Goal: Information Seeking & Learning: Learn about a topic

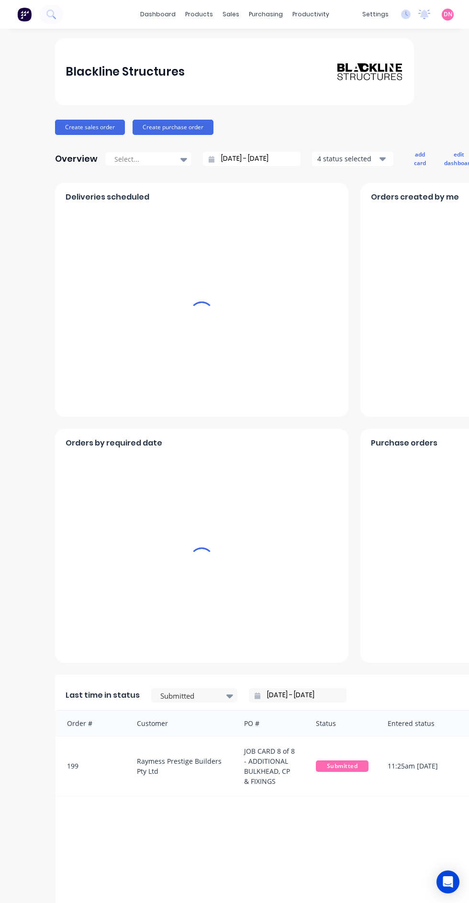
click at [230, 16] on div "sales" at bounding box center [231, 14] width 26 height 14
click at [446, 886] on icon "Open Intercom Messenger" at bounding box center [448, 881] width 10 height 11
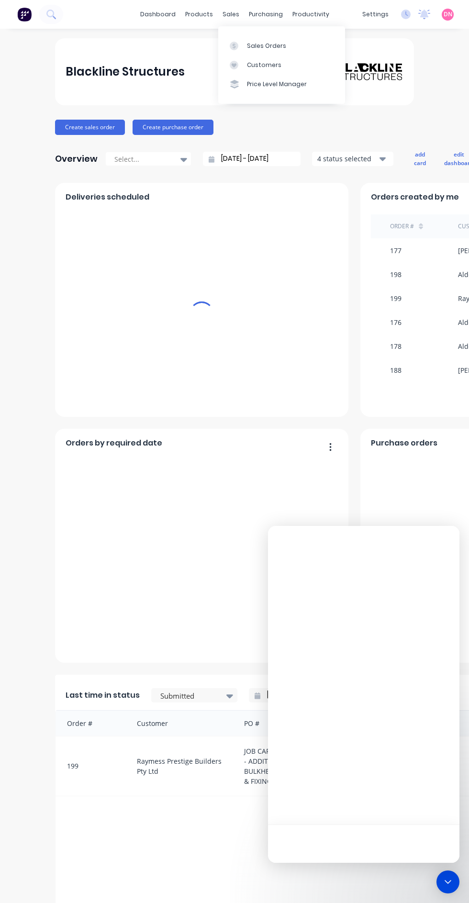
click at [448, 882] on icon "Open Intercom Messenger" at bounding box center [448, 882] width 0 height 0
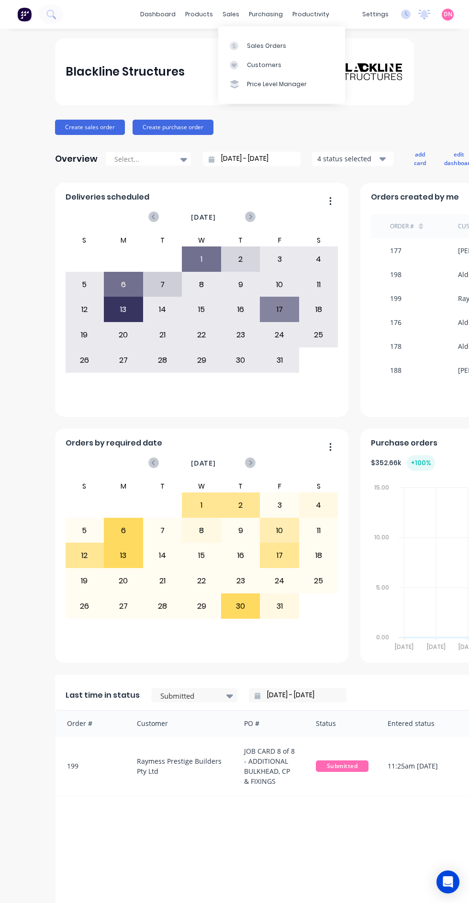
click at [445, 888] on div "Open Intercom Messenger" at bounding box center [448, 882] width 23 height 23
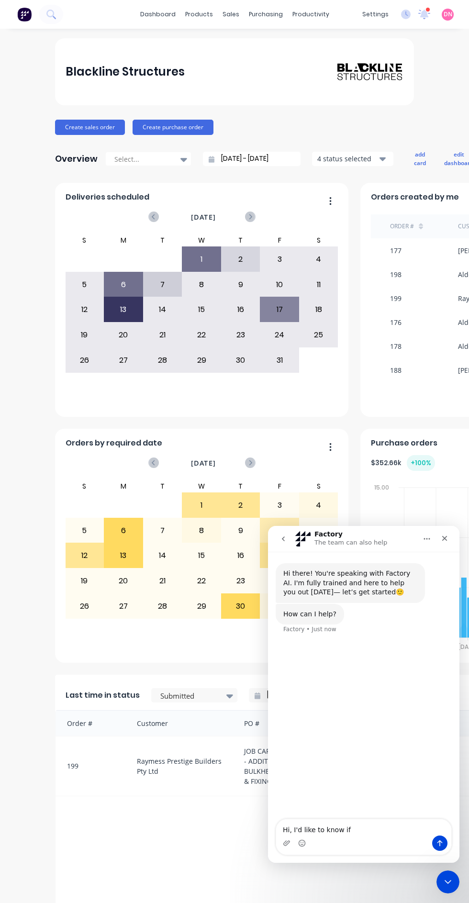
click at [385, 832] on textarea "Hi, I'd like to know if" at bounding box center [363, 828] width 175 height 16
click at [376, 828] on textarea "Hi, I'd like to know if" at bounding box center [363, 828] width 175 height 16
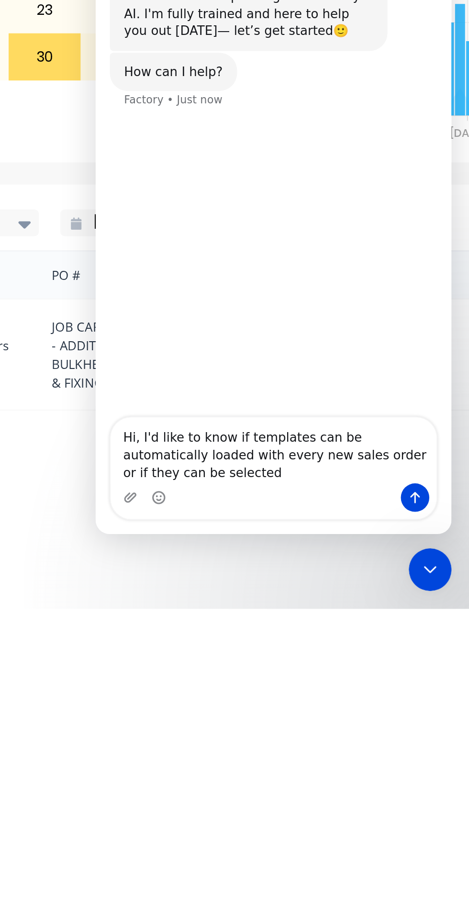
scroll to position [39, 0]
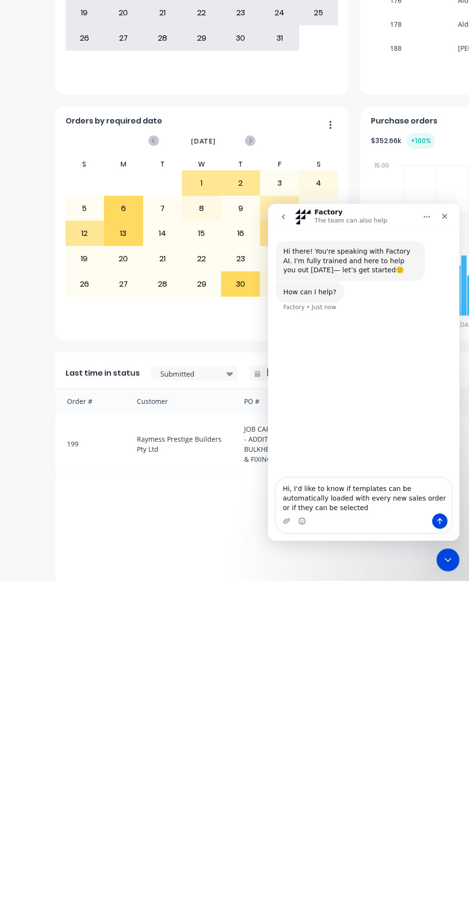
click at [405, 501] on textarea "Hi, I'd like to know if templates can be automatically loaded with every new sa…" at bounding box center [363, 495] width 175 height 35
click at [404, 500] on textarea "Hi, I'd like to know if templates can be automatically loaded with every new sa…" at bounding box center [363, 495] width 175 height 35
click at [406, 497] on textarea "Hi, I'd like to know if templates can be automatically loaded with every new sa…" at bounding box center [363, 495] width 175 height 35
click at [382, 512] on textarea "Hi, I'd like to know if templates can be automatically loaded with every new sa…" at bounding box center [363, 495] width 175 height 35
click at [337, 495] on textarea "Hi, I'd like to know if templates can be automatically loaded with every new sa…" at bounding box center [363, 495] width 175 height 35
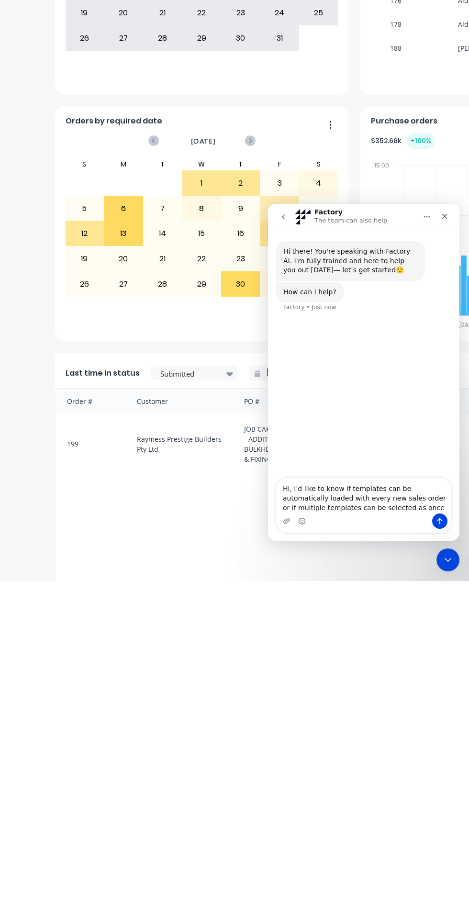
click at [347, 488] on textarea "Hi, I'd like to know if templates can be automatically loaded with every new sa…" at bounding box center [363, 495] width 175 height 35
click at [335, 492] on textarea "Hi, I'd like to know if templates can be automatically loaded with every new sa…" at bounding box center [363, 495] width 175 height 35
click at [391, 512] on textarea "Hi, I'd like to know if templates can be automatically loaded with every new sa…" at bounding box center [363, 495] width 175 height 35
type textarea "Hi, I'd like to know if templates can be automatically loaded with every new sa…"
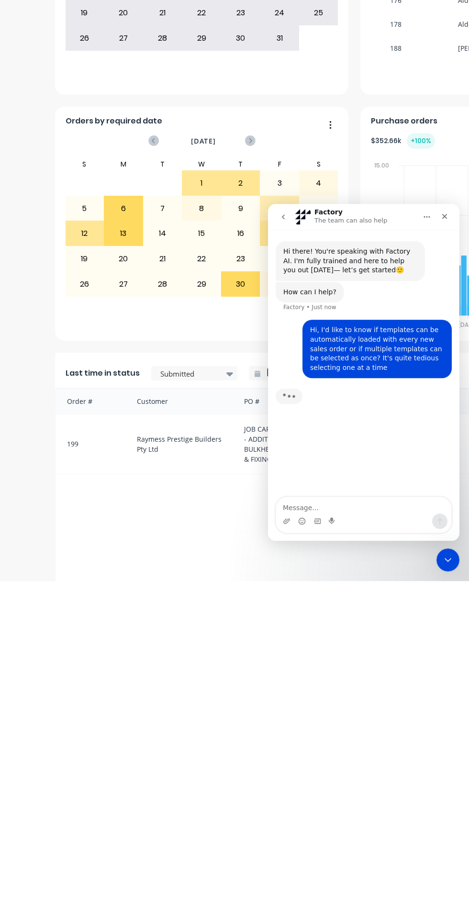
scroll to position [49, 0]
click at [445, 216] on icon "Close" at bounding box center [444, 216] width 5 height 5
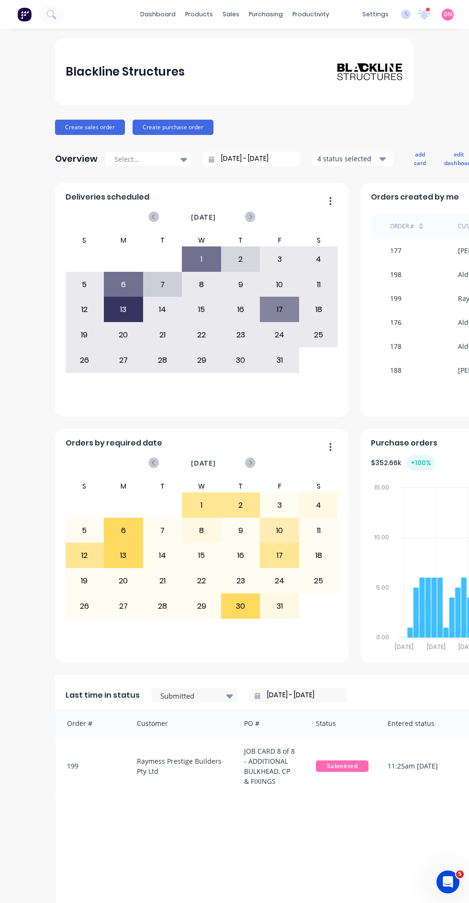
scroll to position [82, 0]
click at [233, 14] on div "sales" at bounding box center [231, 14] width 26 height 14
click at [324, 45] on link "Sales Orders" at bounding box center [281, 45] width 127 height 19
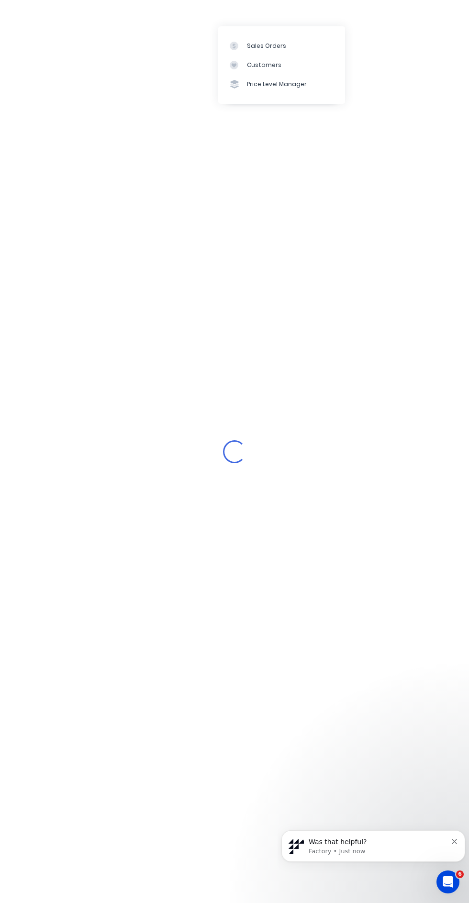
click at [355, 836] on div "Was that helpful? Factory • Just now" at bounding box center [373, 847] width 184 height 32
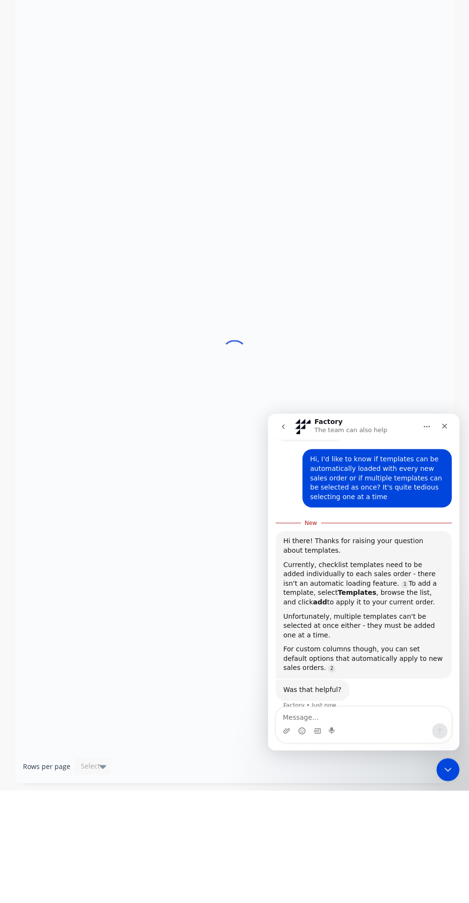
scroll to position [71, 0]
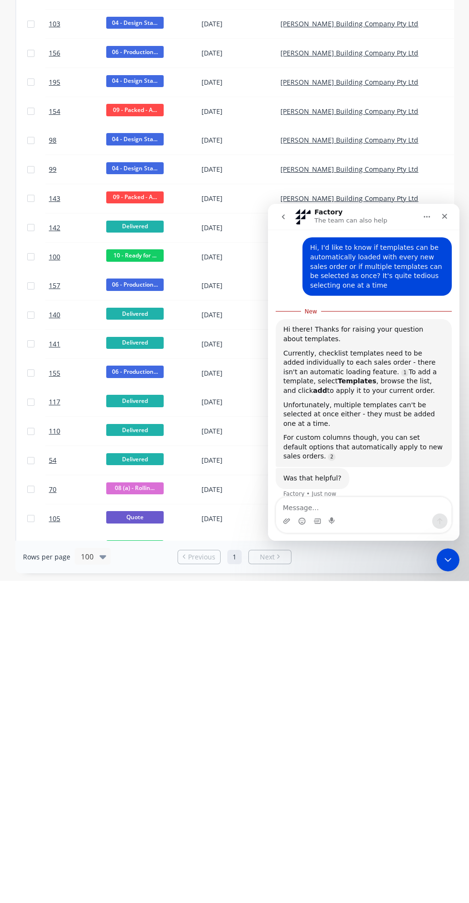
click at [328, 453] on link "Source reference 12442056:" at bounding box center [332, 457] width 8 height 8
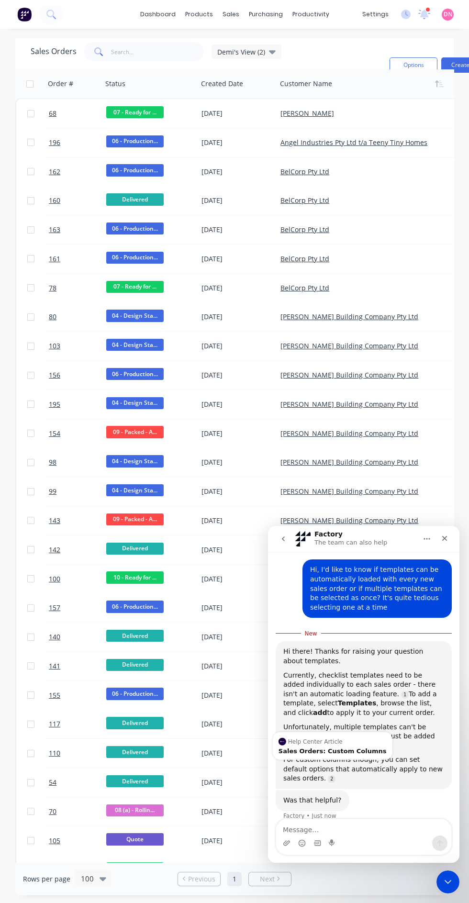
click at [355, 747] on div "Help Center Article Sales Orders: Custom Columns" at bounding box center [333, 746] width 120 height 28
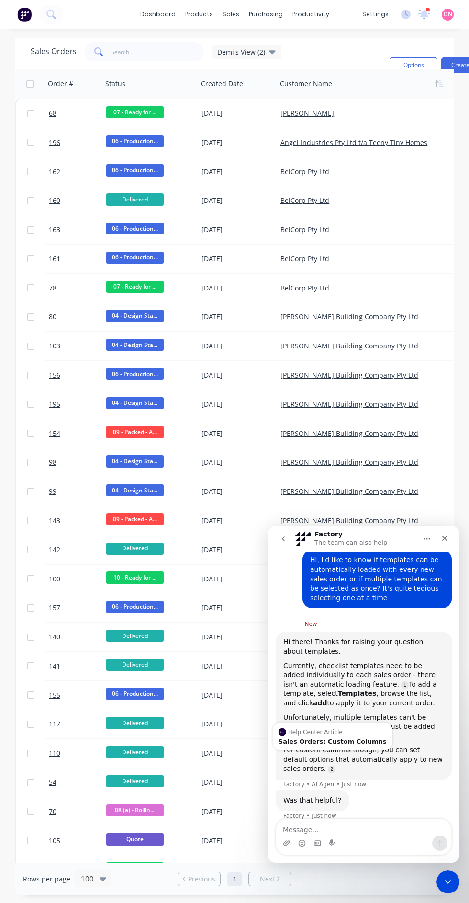
click at [359, 737] on div "Help Center Article Sales Orders: Custom Columns" at bounding box center [333, 737] width 120 height 28
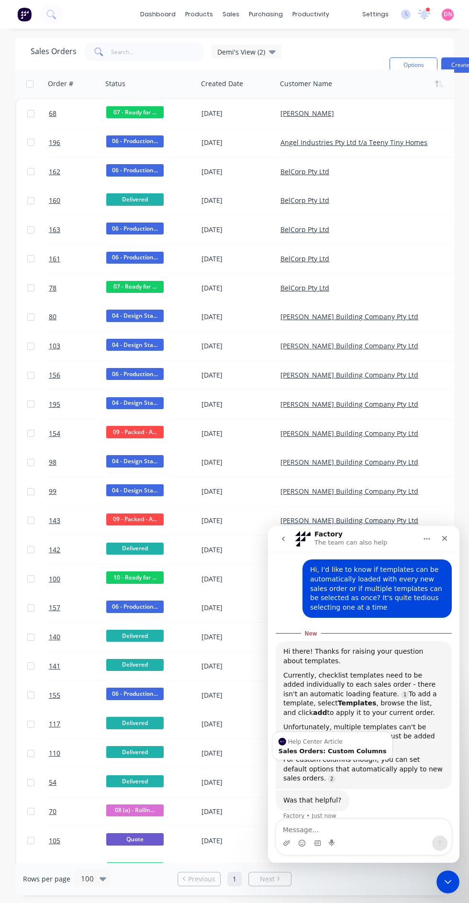
click at [340, 753] on div "Sales Orders: Custom Columns" at bounding box center [333, 751] width 108 height 6
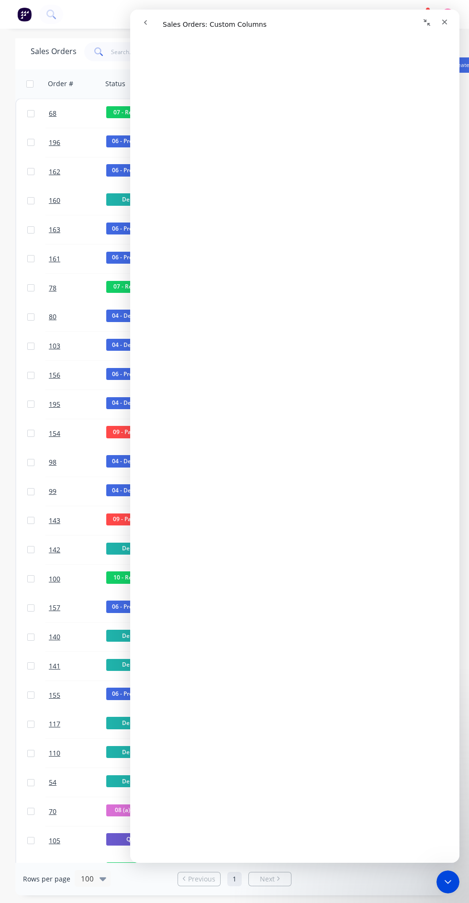
scroll to position [0, 0]
click at [145, 22] on icon "go back" at bounding box center [146, 23] width 8 height 8
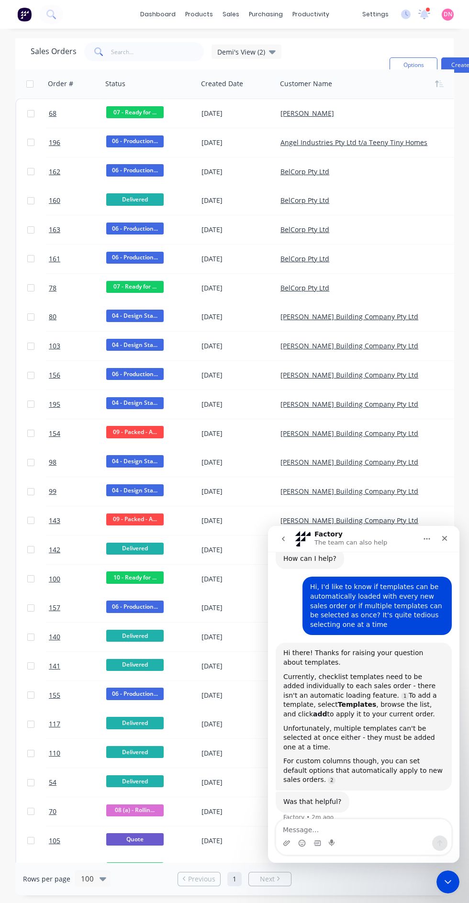
click at [424, 19] on icon at bounding box center [424, 14] width 13 height 11
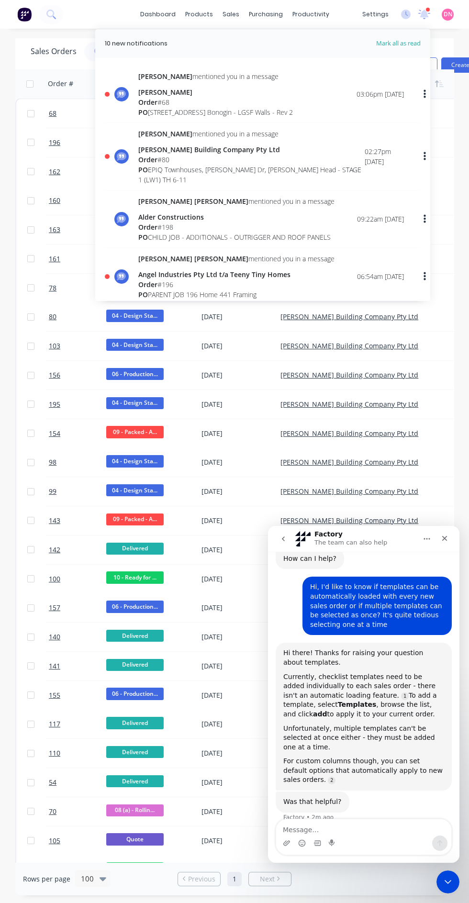
click at [343, 105] on div "[PERSON_NAME] mentioned you in a message [PERSON_NAME] Order # [GEOGRAPHIC_DATA…" at bounding box center [271, 94] width 266 height 46
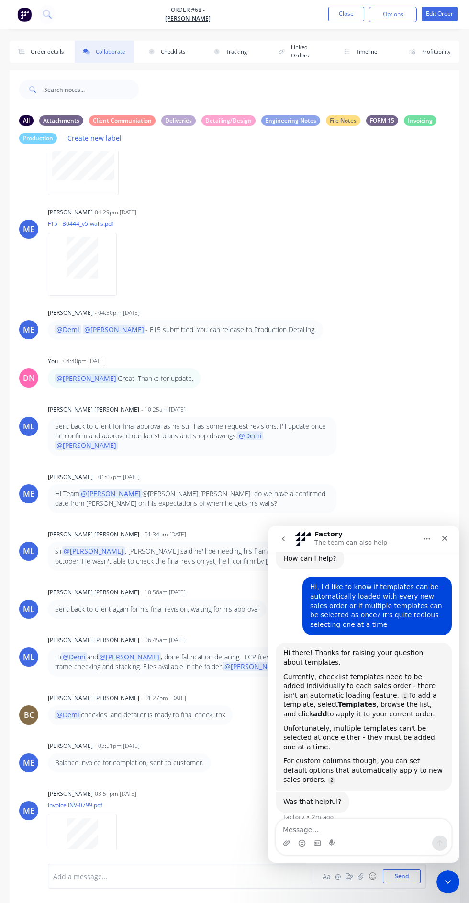
scroll to position [894, 0]
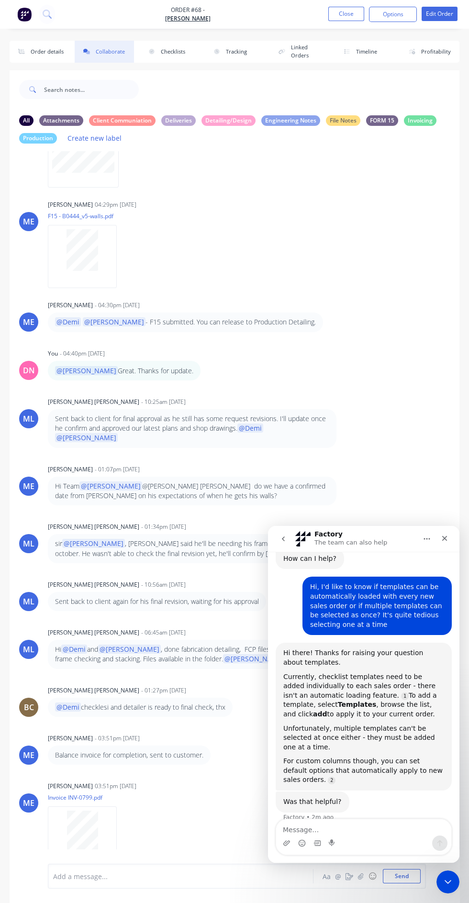
click at [401, 476] on div "ME [PERSON_NAME] - 01:07pm [DATE] Hi Team @[PERSON_NAME] @[PERSON_NAME] [PERSON…" at bounding box center [235, 484] width 450 height 44
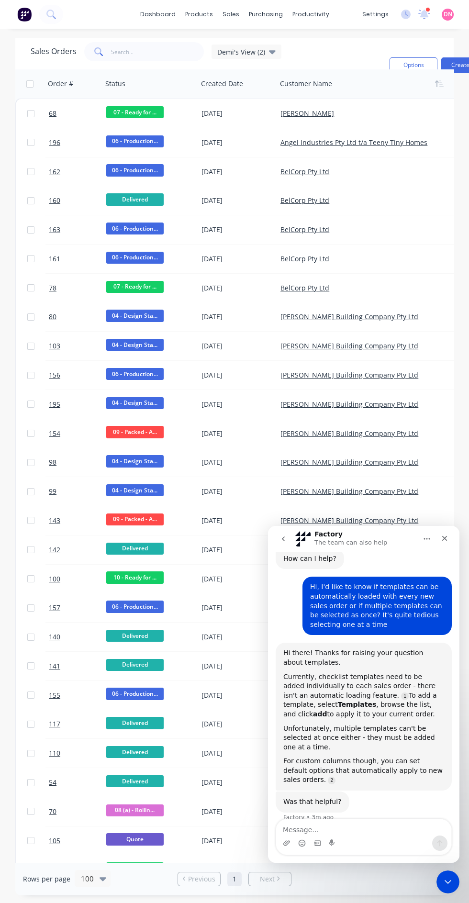
click at [251, 16] on div "purchasing" at bounding box center [266, 14] width 44 height 14
click at [229, 14] on div "sales" at bounding box center [231, 14] width 26 height 14
click at [296, 43] on link "Sales Orders" at bounding box center [281, 45] width 127 height 19
click at [315, 53] on link "Sales Orders" at bounding box center [281, 45] width 127 height 19
